Goal: Task Accomplishment & Management: Use online tool/utility

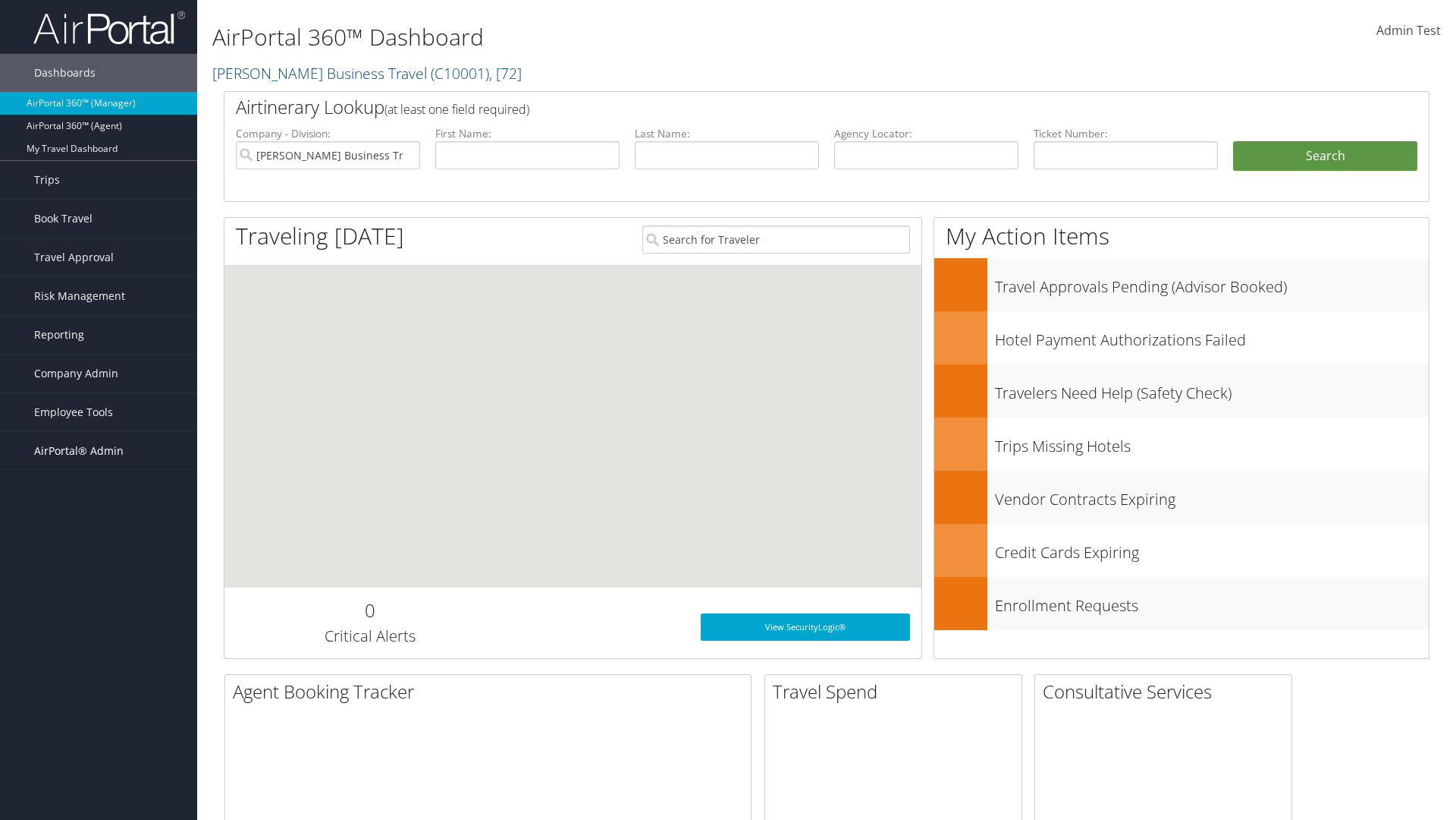
click at [98, 450] on span "AirPortal® Admin" at bounding box center [79, 450] width 90 height 38
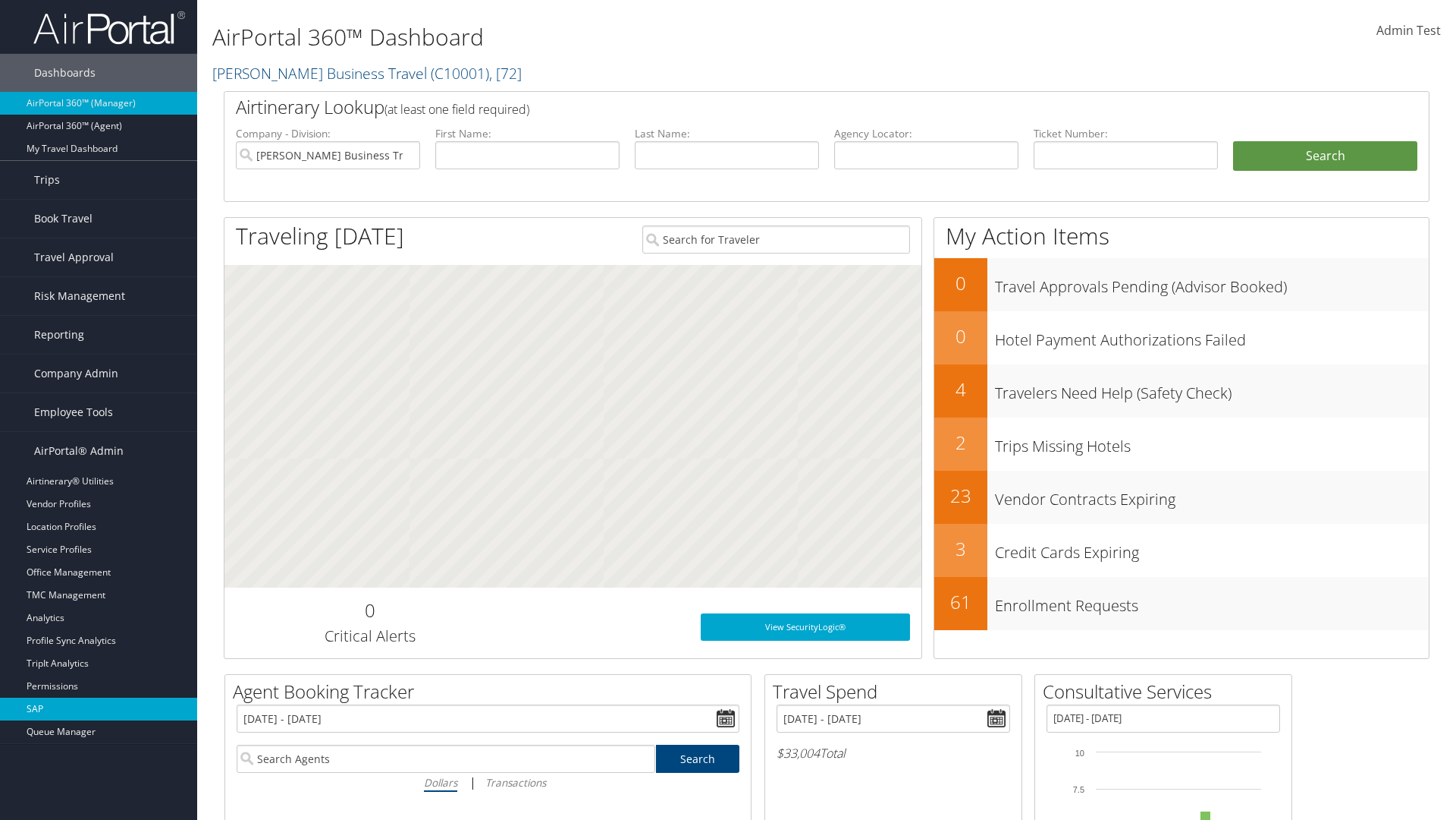
click at [98, 709] on link "SAP" at bounding box center [98, 708] width 197 height 22
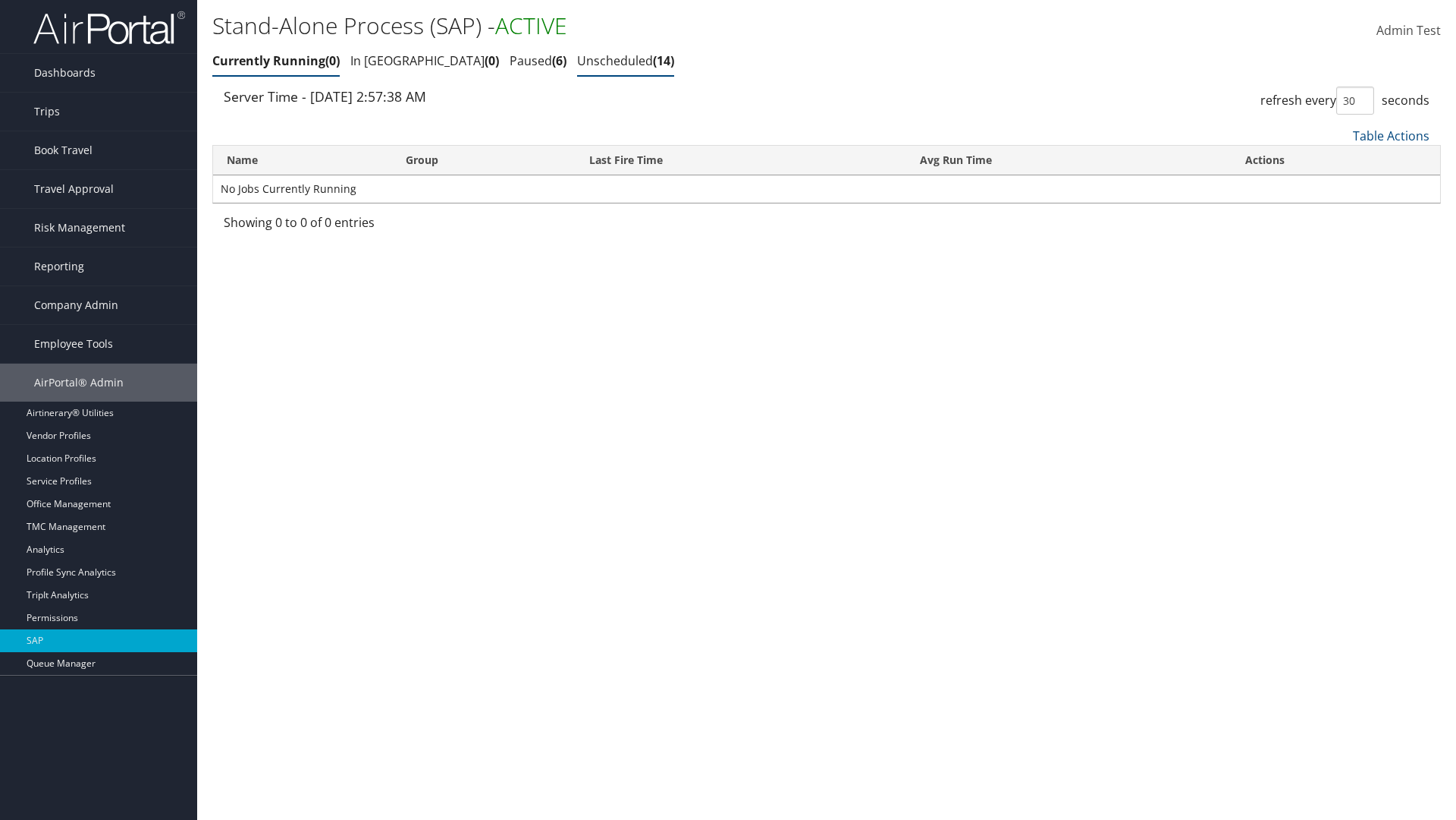
click at [577, 60] on link "Unscheduled 14" at bounding box center [626, 60] width 97 height 17
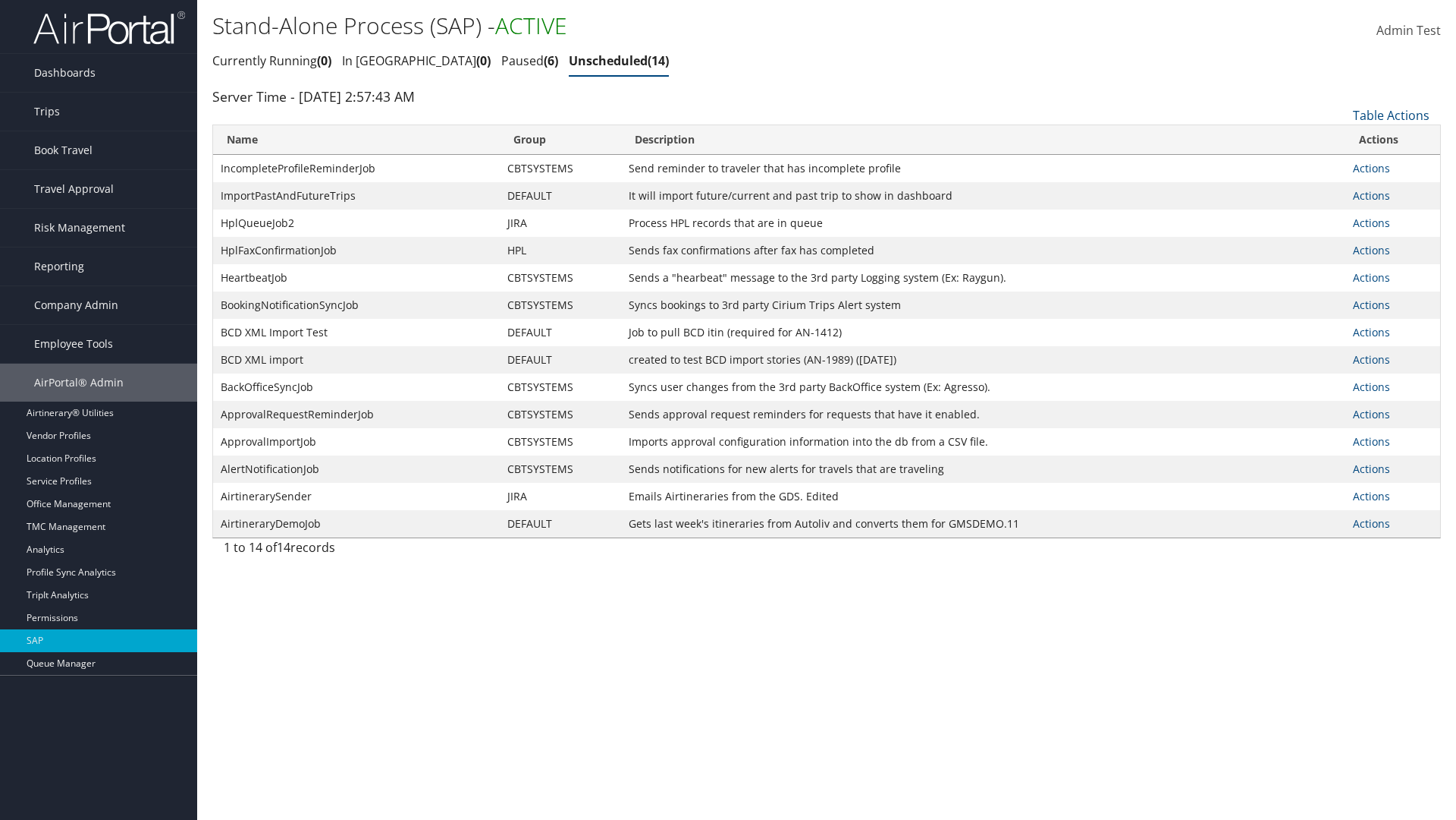
click at [1371, 168] on link "Actions" at bounding box center [1372, 168] width 37 height 15
click at [0, 0] on link "Schedule job" at bounding box center [0, 0] width 0 height 0
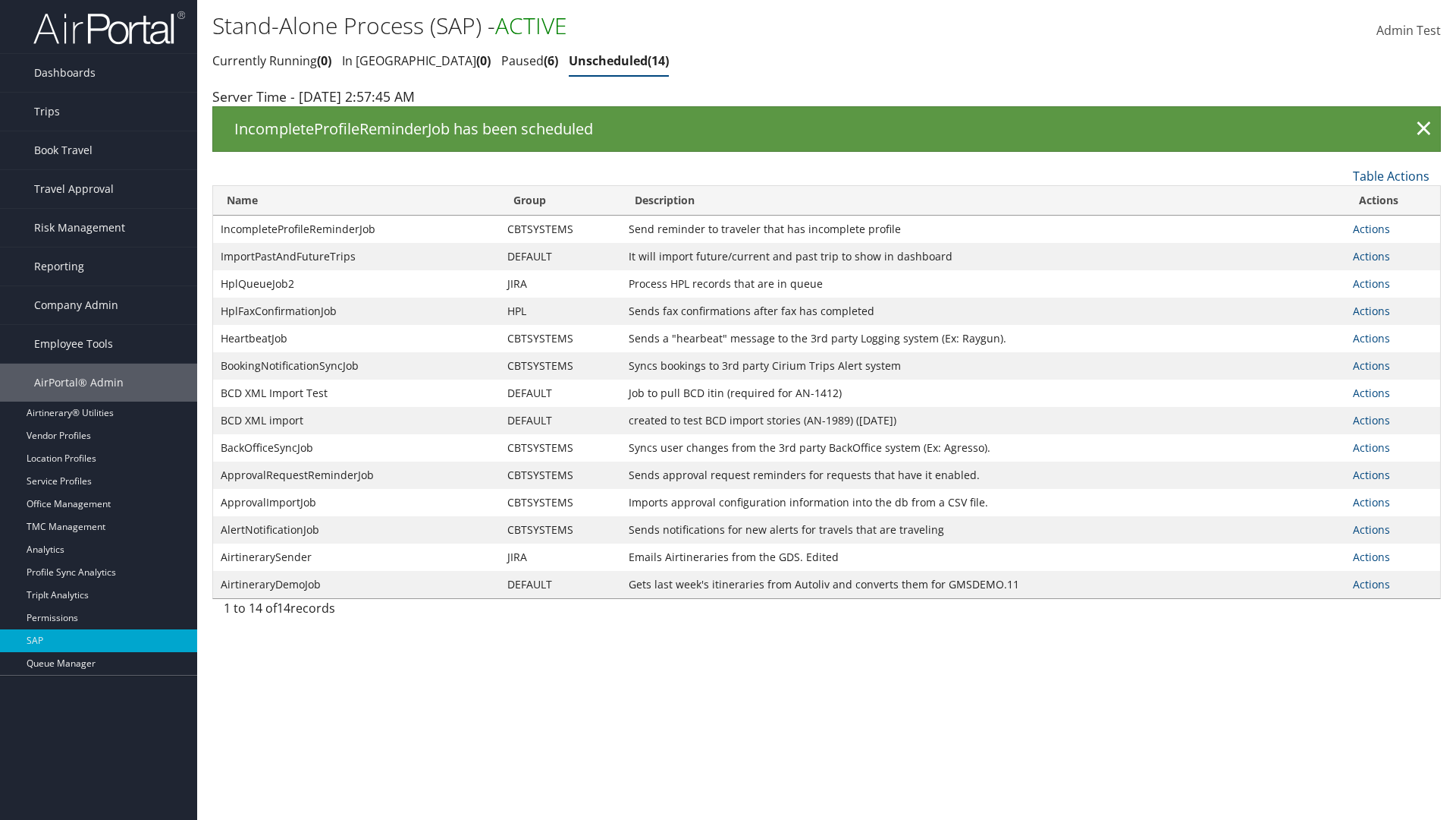
click at [1371, 228] on link "Actions" at bounding box center [1372, 228] width 37 height 15
click at [0, 0] on link "Edit Job" at bounding box center [0, 0] width 0 height 0
